Goal: Information Seeking & Learning: Learn about a topic

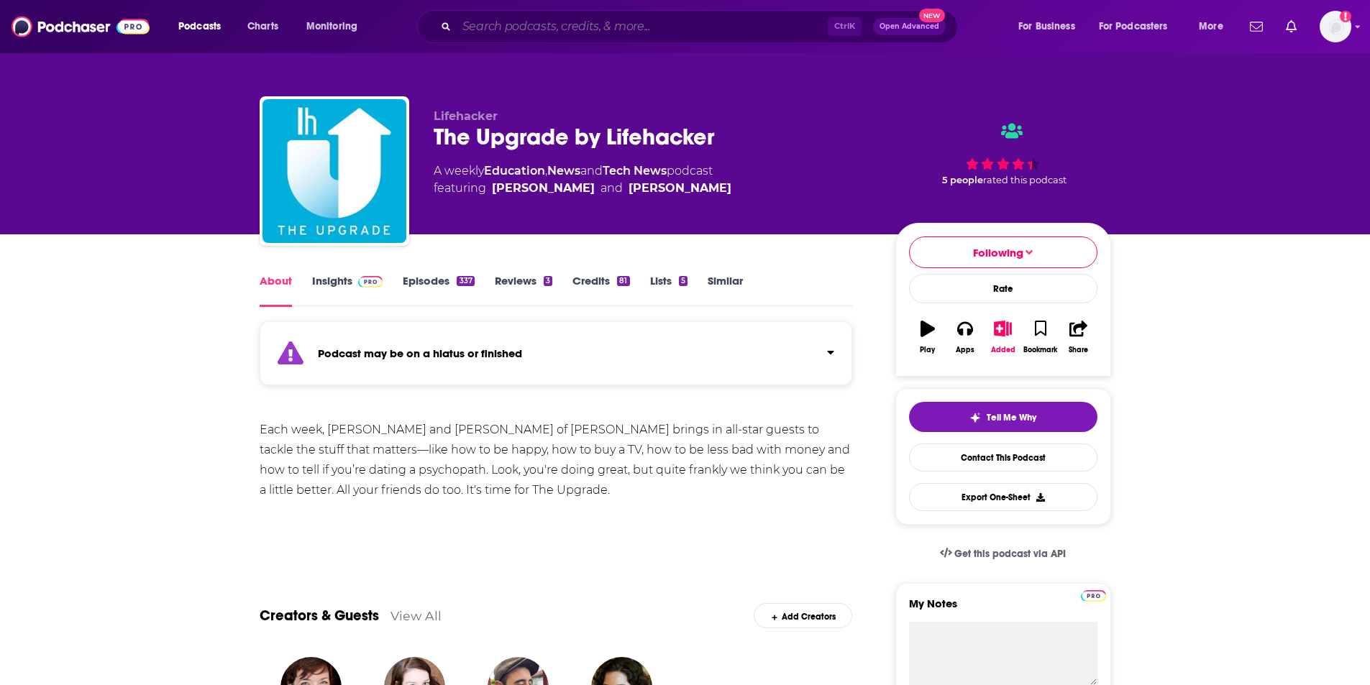
click at [482, 22] on input "Search podcasts, credits, & more..." at bounding box center [642, 26] width 371 height 23
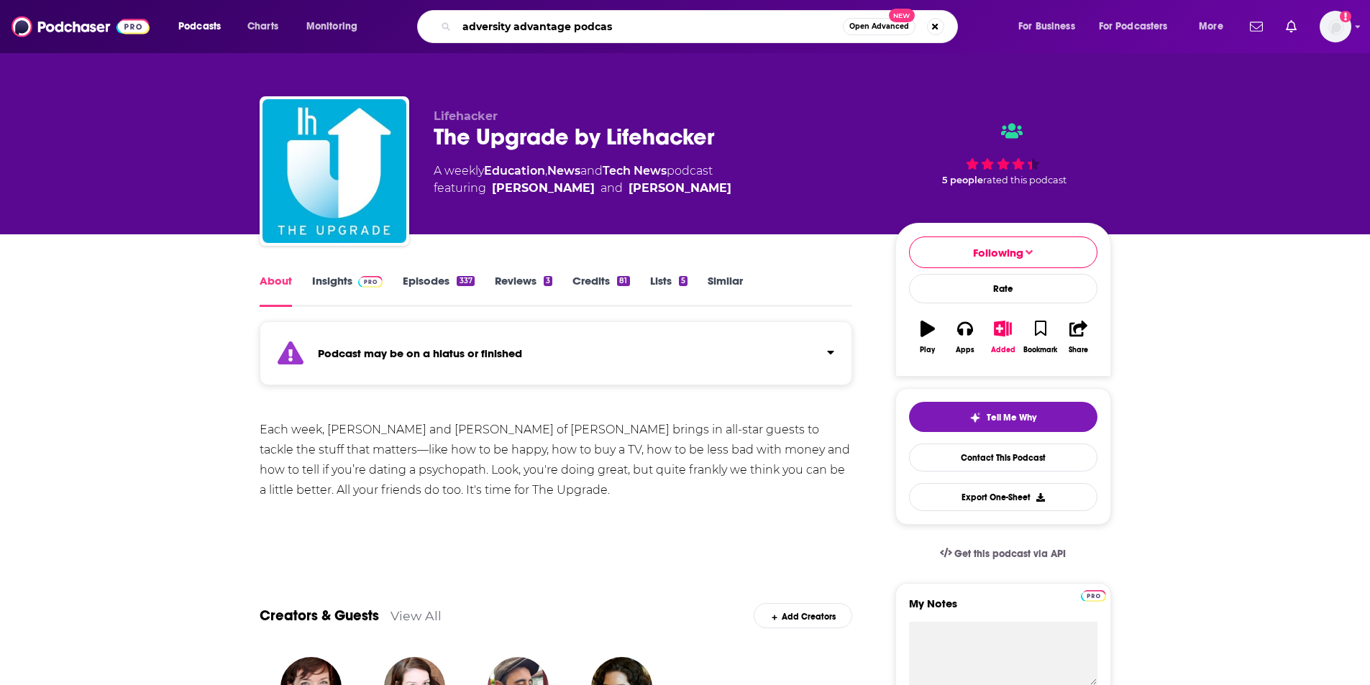
type input "adversity advantage podcast"
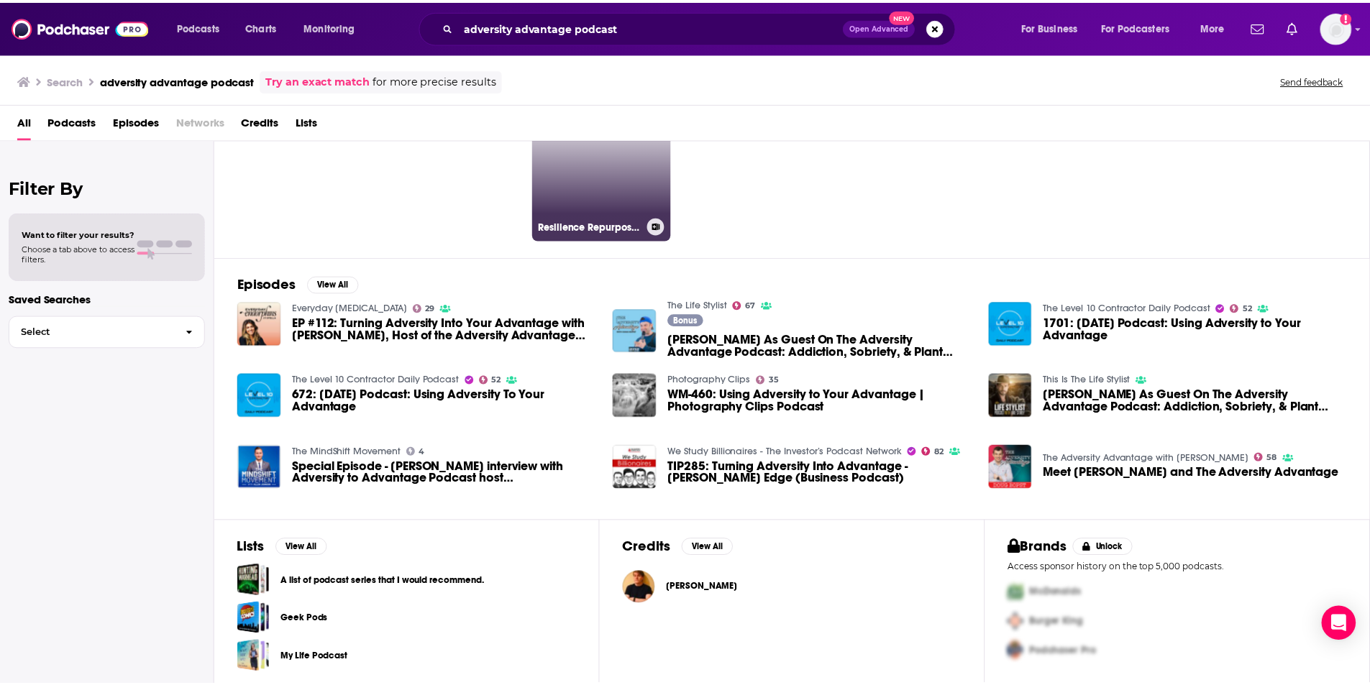
scroll to position [86, 0]
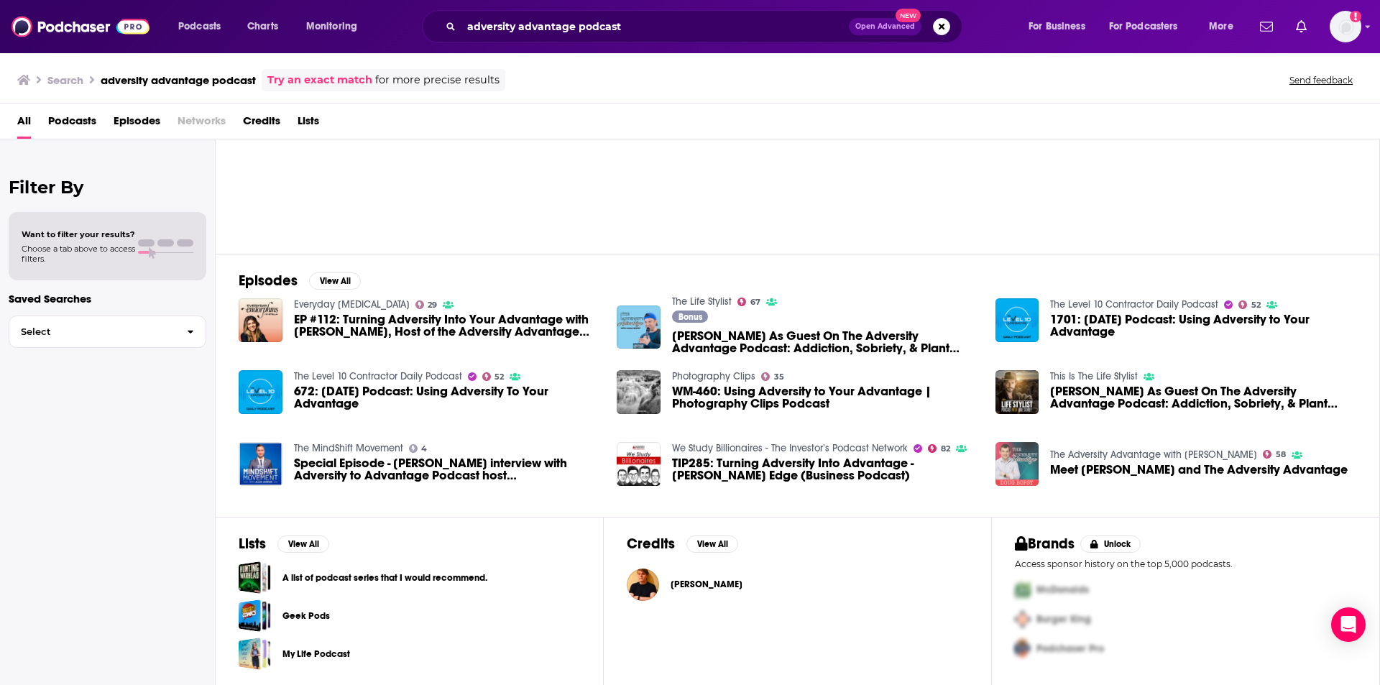
click at [1012, 465] on img "Meet Doug Bopst and The Adversity Advantage" at bounding box center [1018, 464] width 44 height 44
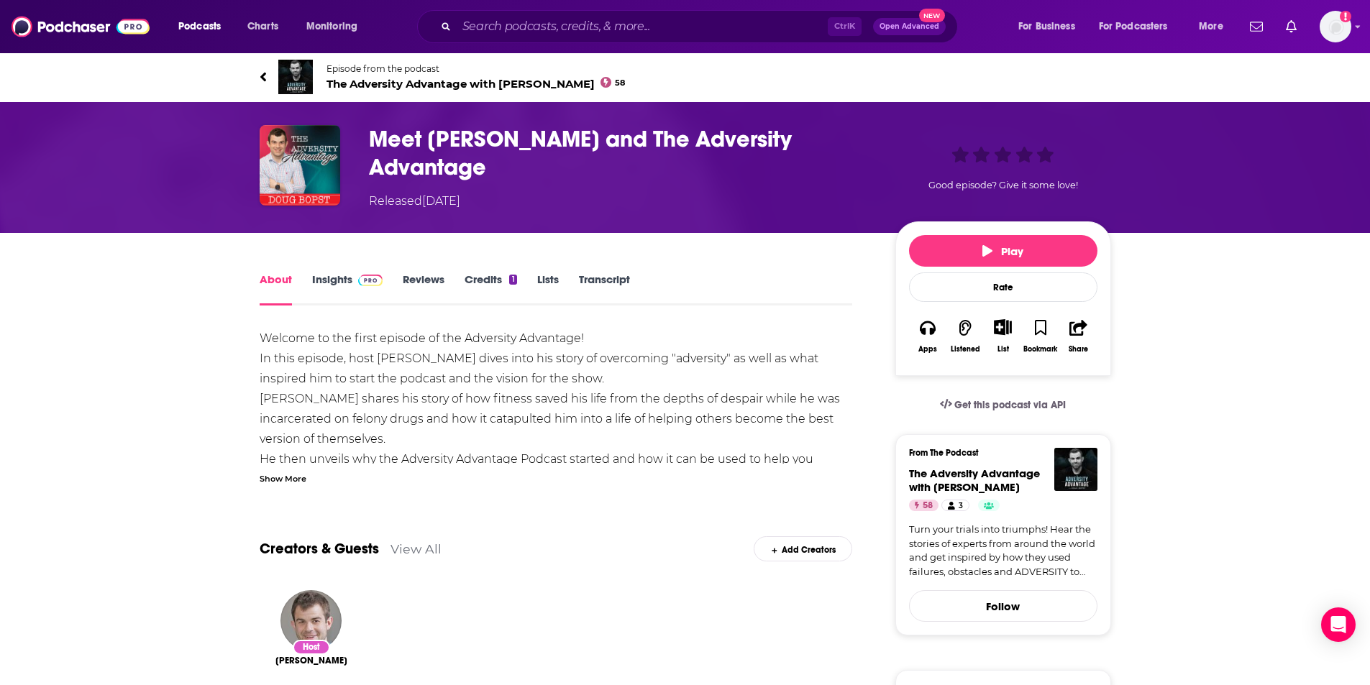
click at [335, 276] on link "Insights" at bounding box center [347, 289] width 71 height 33
